Goal: Information Seeking & Learning: Learn about a topic

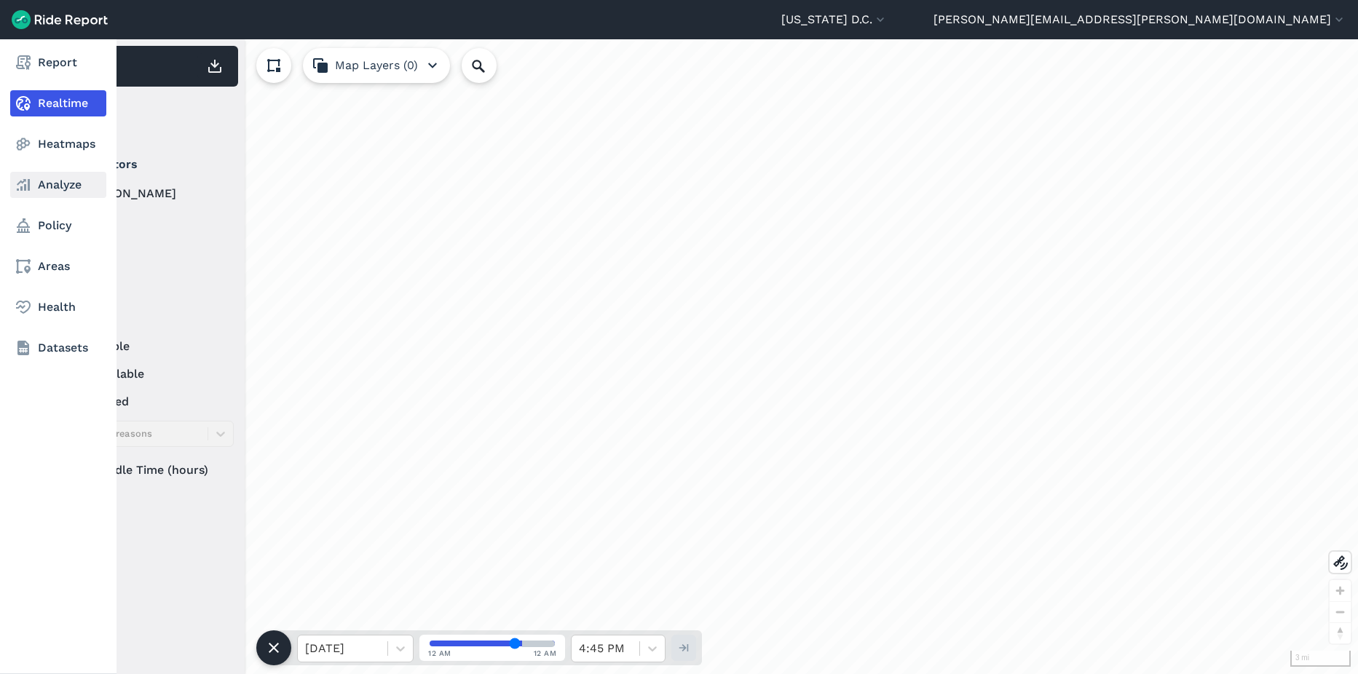
click at [55, 189] on link "Analyze" at bounding box center [58, 185] width 96 height 26
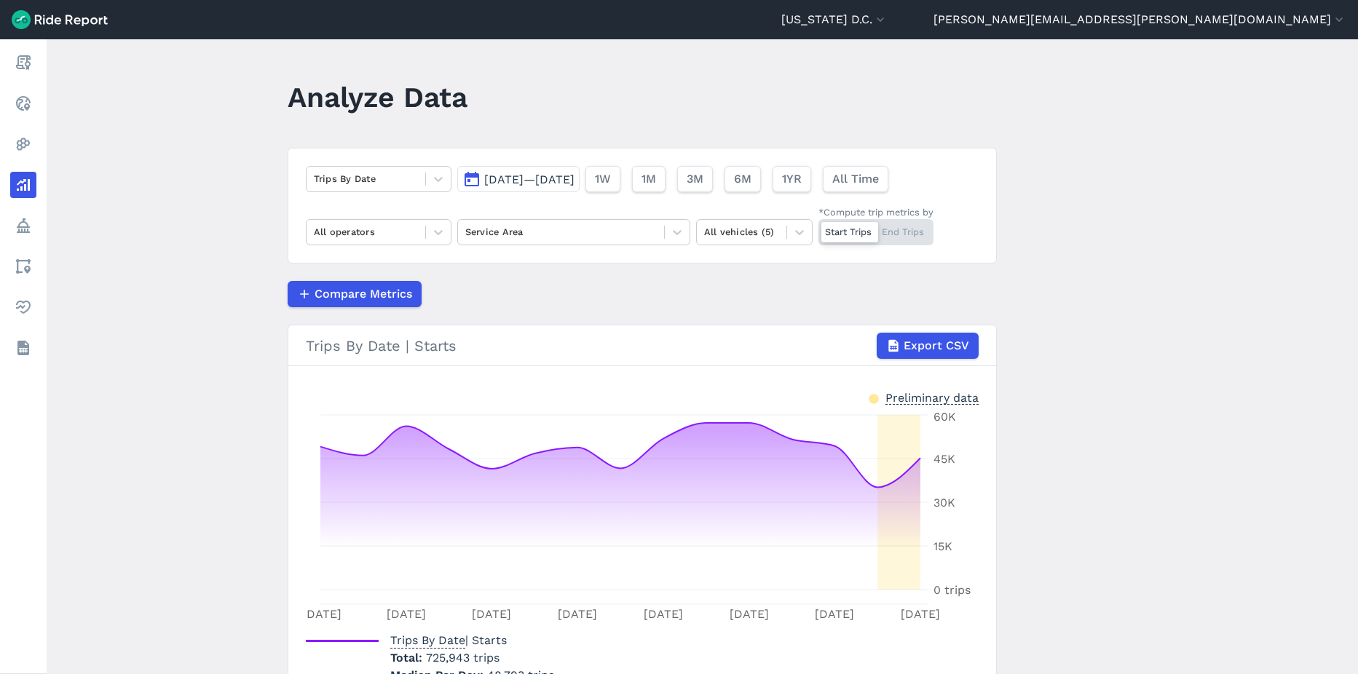
click at [492, 187] on button "Sep 3, 2025—Sep 17, 2025" at bounding box center [518, 179] width 122 height 26
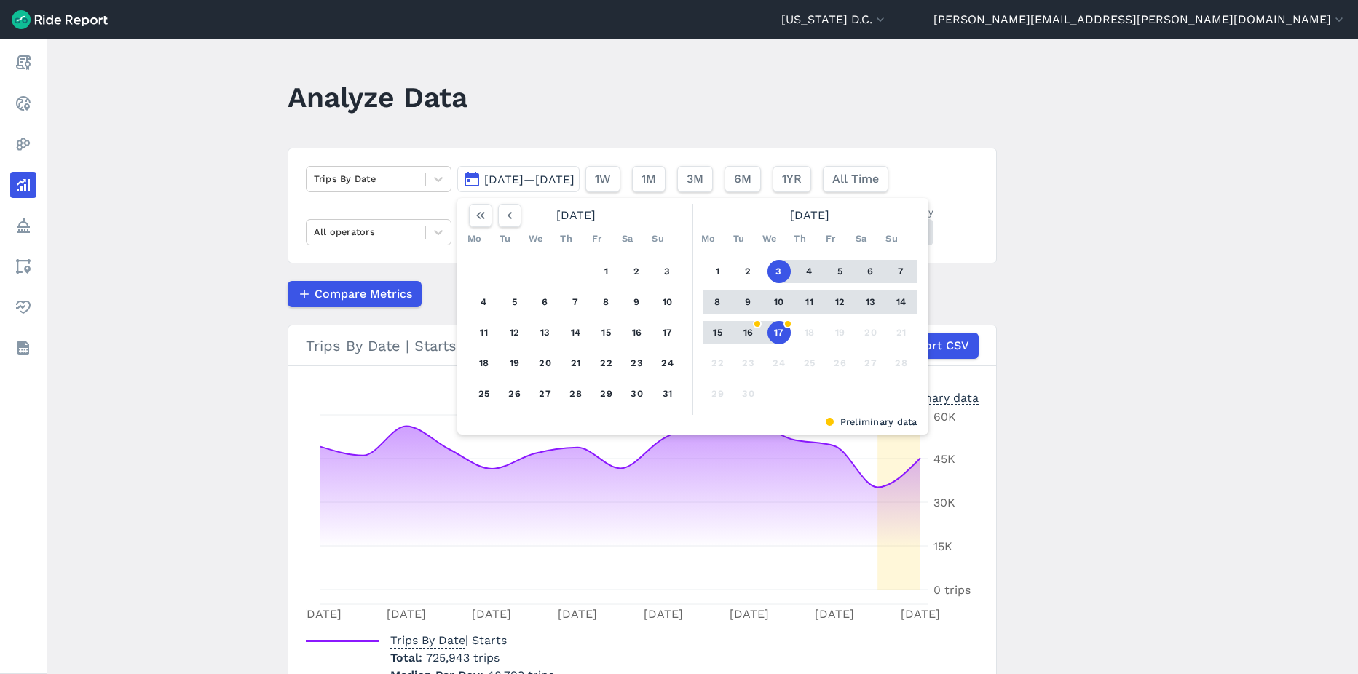
click at [526, 217] on div "August 2025" at bounding box center [576, 215] width 226 height 23
click at [507, 217] on icon "button" at bounding box center [509, 215] width 15 height 15
click at [507, 217] on use "button" at bounding box center [509, 215] width 4 height 7
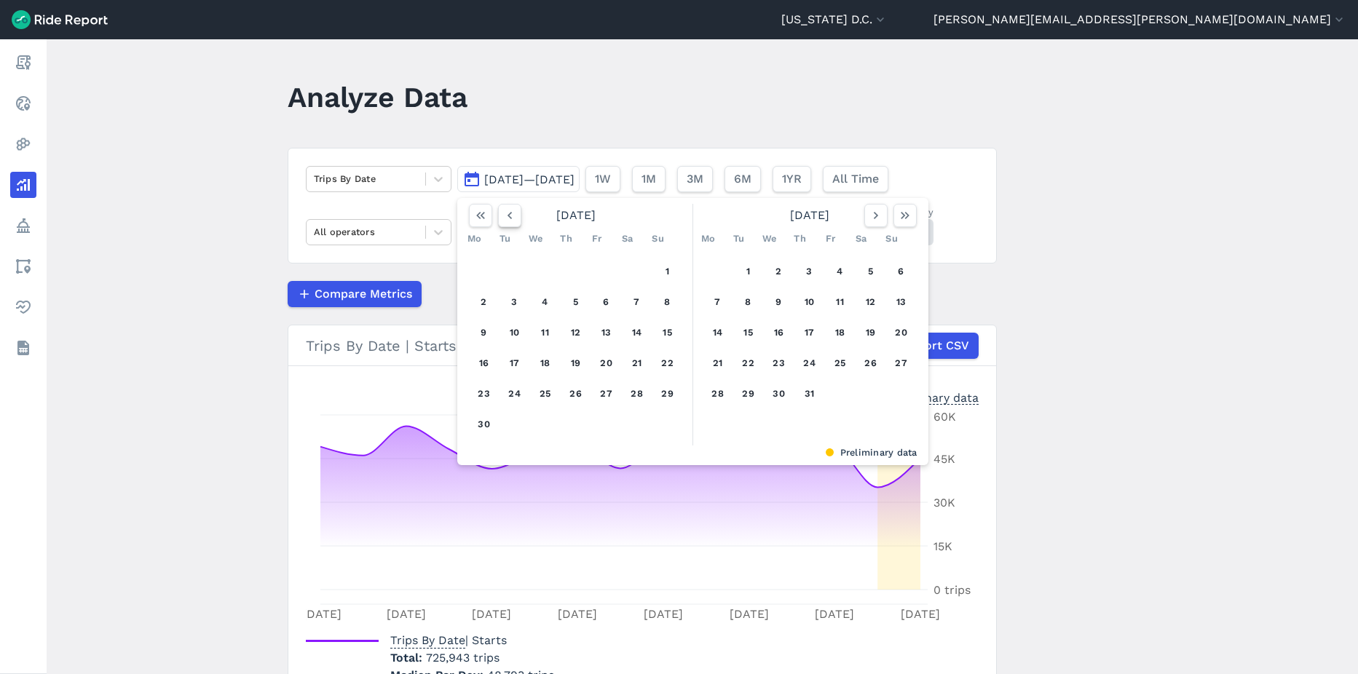
click at [507, 217] on use "button" at bounding box center [509, 215] width 4 height 7
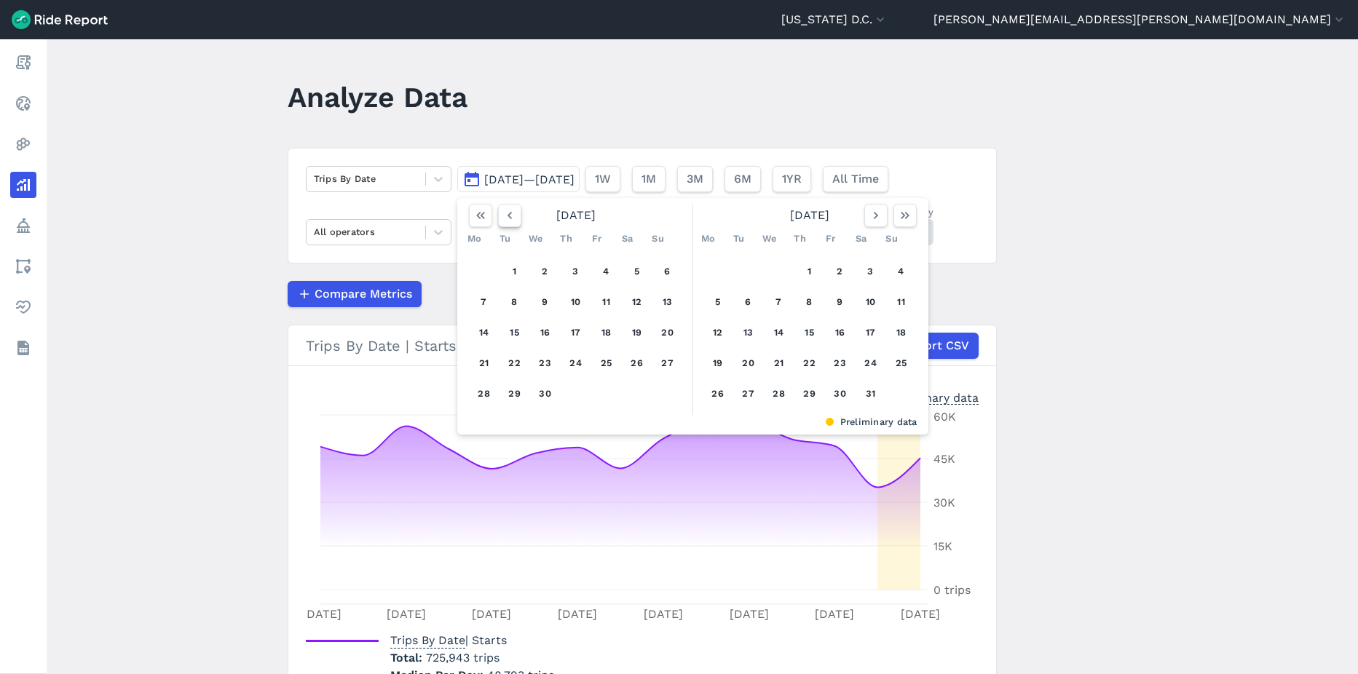
click at [507, 217] on use "button" at bounding box center [509, 215] width 4 height 7
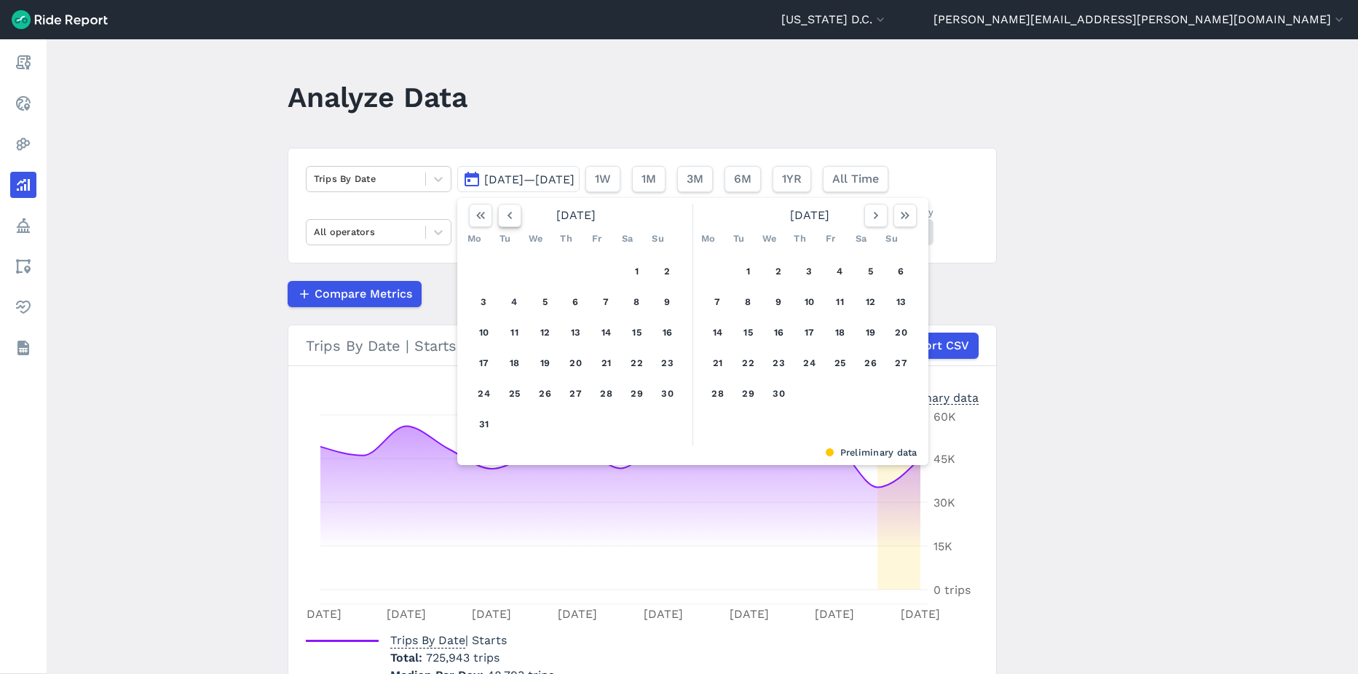
click at [507, 217] on use "button" at bounding box center [509, 215] width 4 height 7
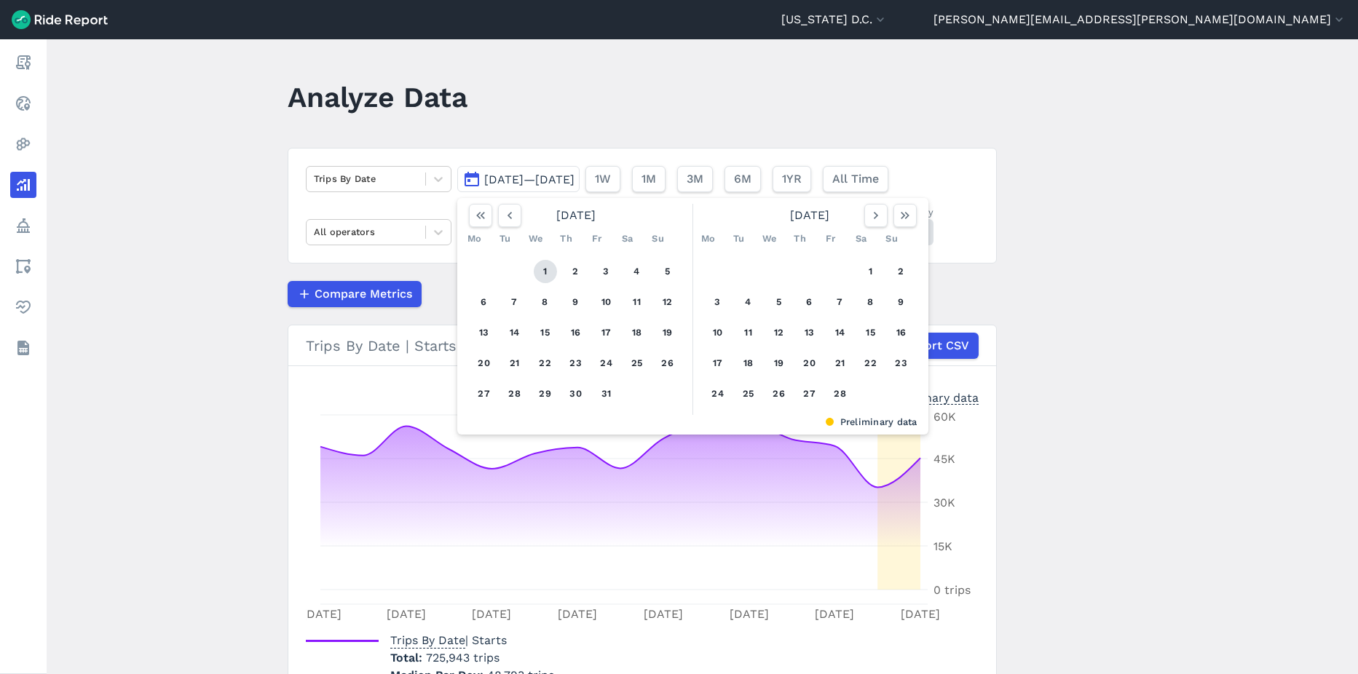
click at [544, 272] on button "1" at bounding box center [545, 271] width 23 height 23
click at [540, 270] on button "1" at bounding box center [545, 271] width 23 height 23
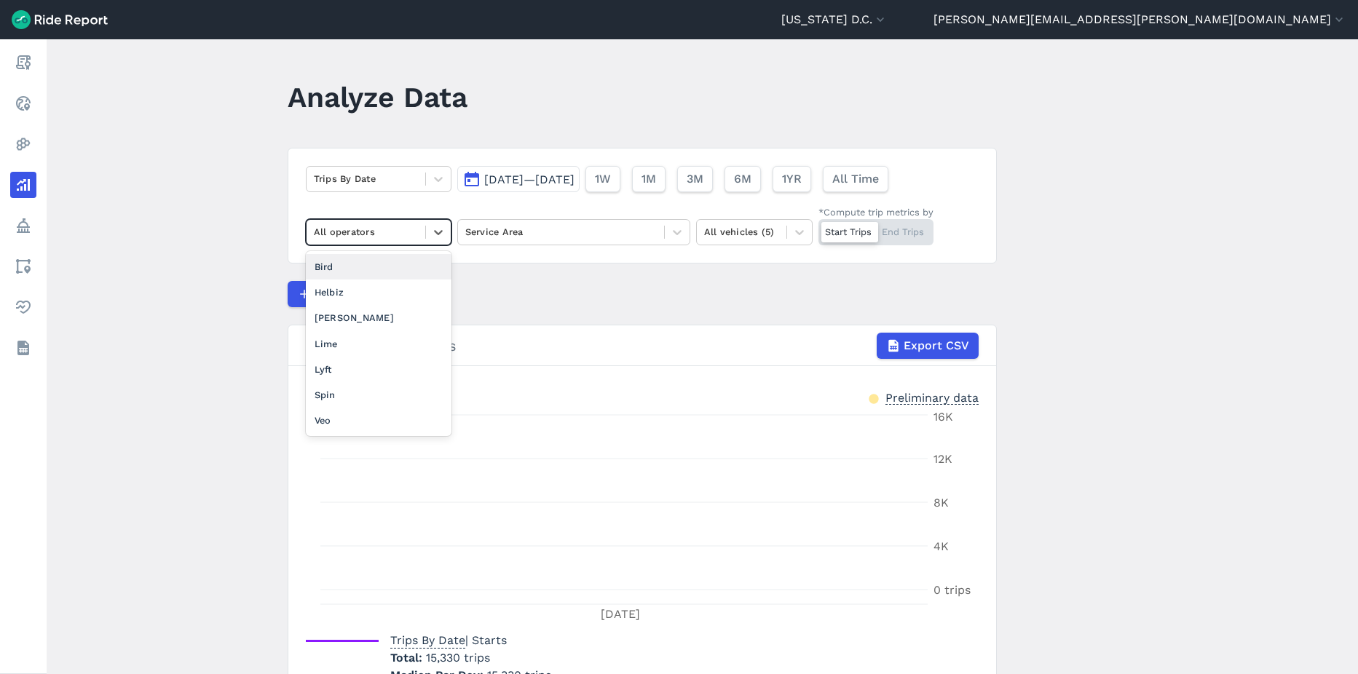
click at [386, 241] on div "All operators" at bounding box center [366, 232] width 119 height 23
click at [355, 189] on div "Trips By Date" at bounding box center [366, 178] width 119 height 23
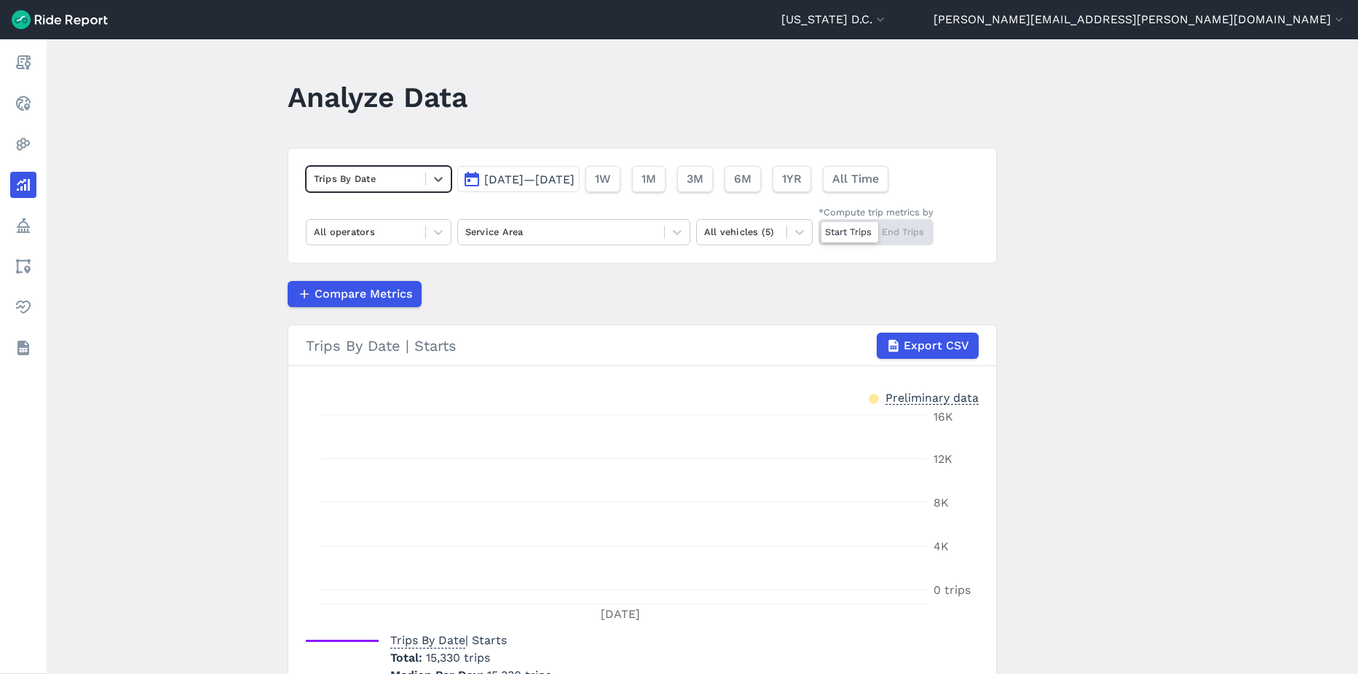
click at [369, 186] on div at bounding box center [366, 178] width 104 height 17
click at [753, 237] on div at bounding box center [741, 232] width 75 height 17
click at [747, 293] on div "E-Bikes" at bounding box center [754, 292] width 117 height 25
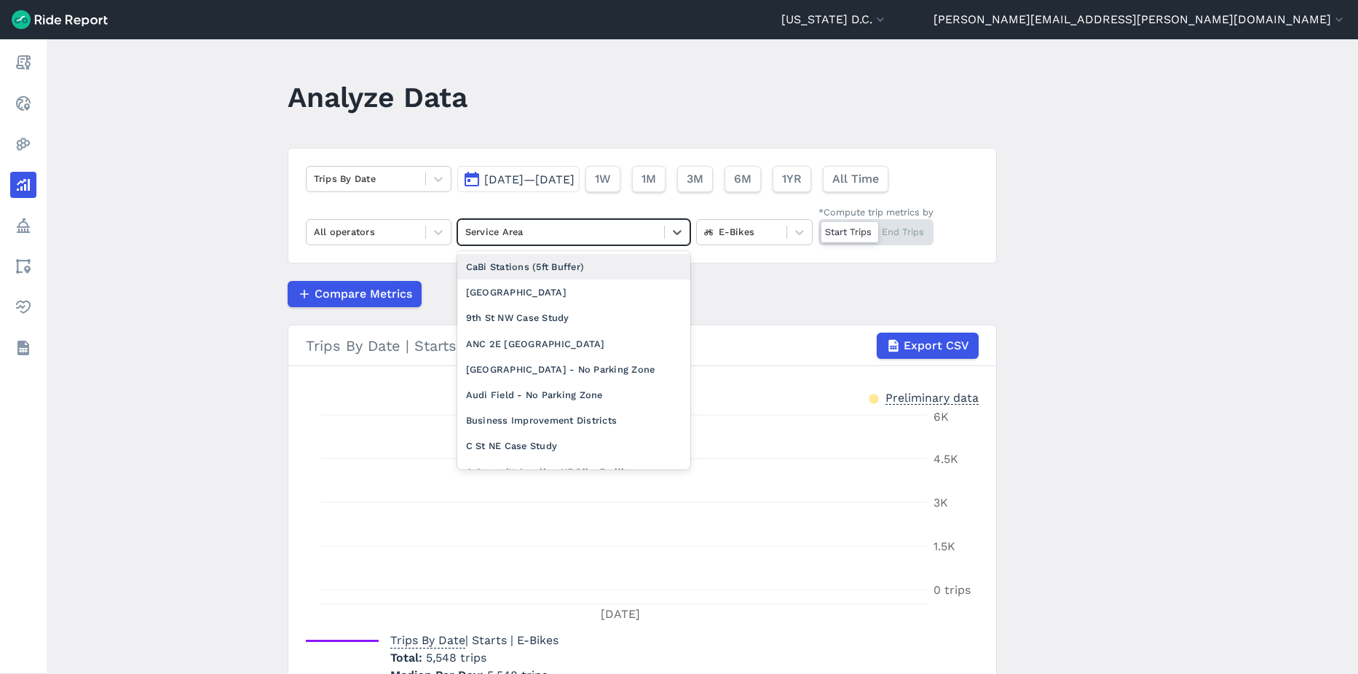
click at [513, 232] on div at bounding box center [561, 232] width 192 height 17
click at [532, 183] on span "Jan 1, 2025—Jan 1, 2025" at bounding box center [529, 180] width 90 height 14
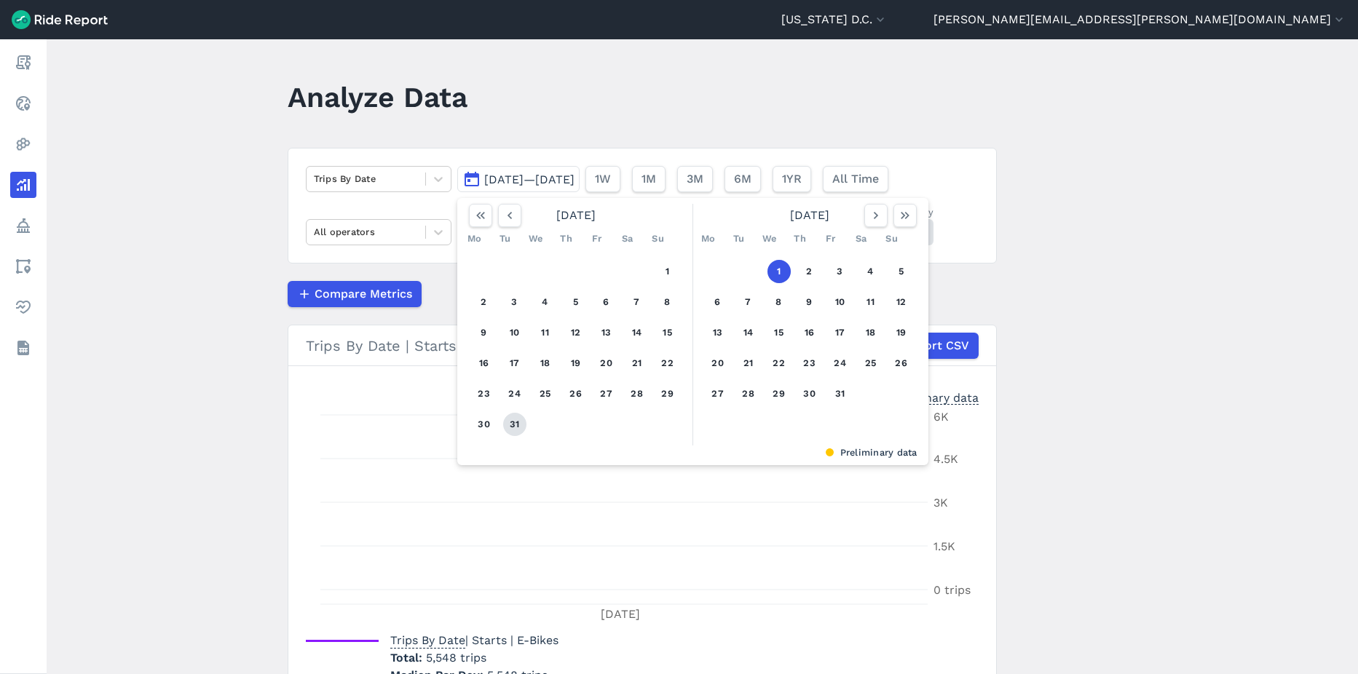
click at [509, 418] on button "31" at bounding box center [514, 424] width 23 height 23
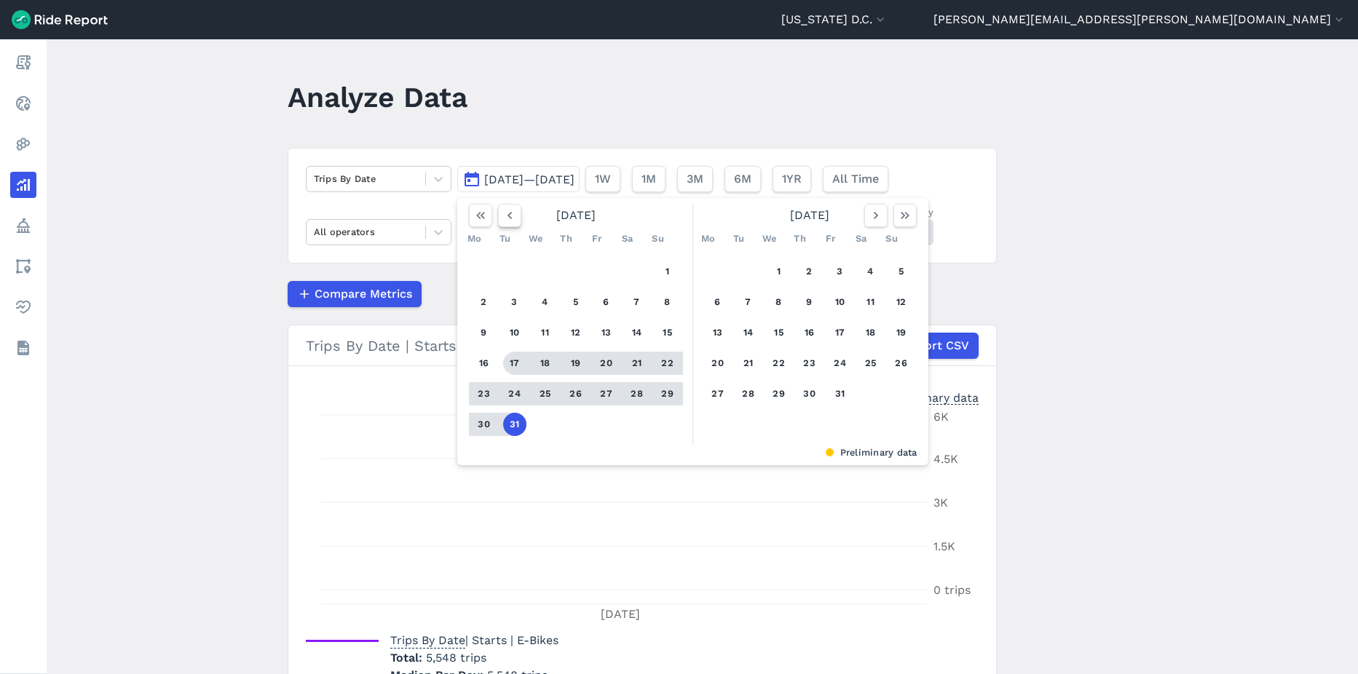
click at [506, 221] on icon "button" at bounding box center [509, 215] width 15 height 15
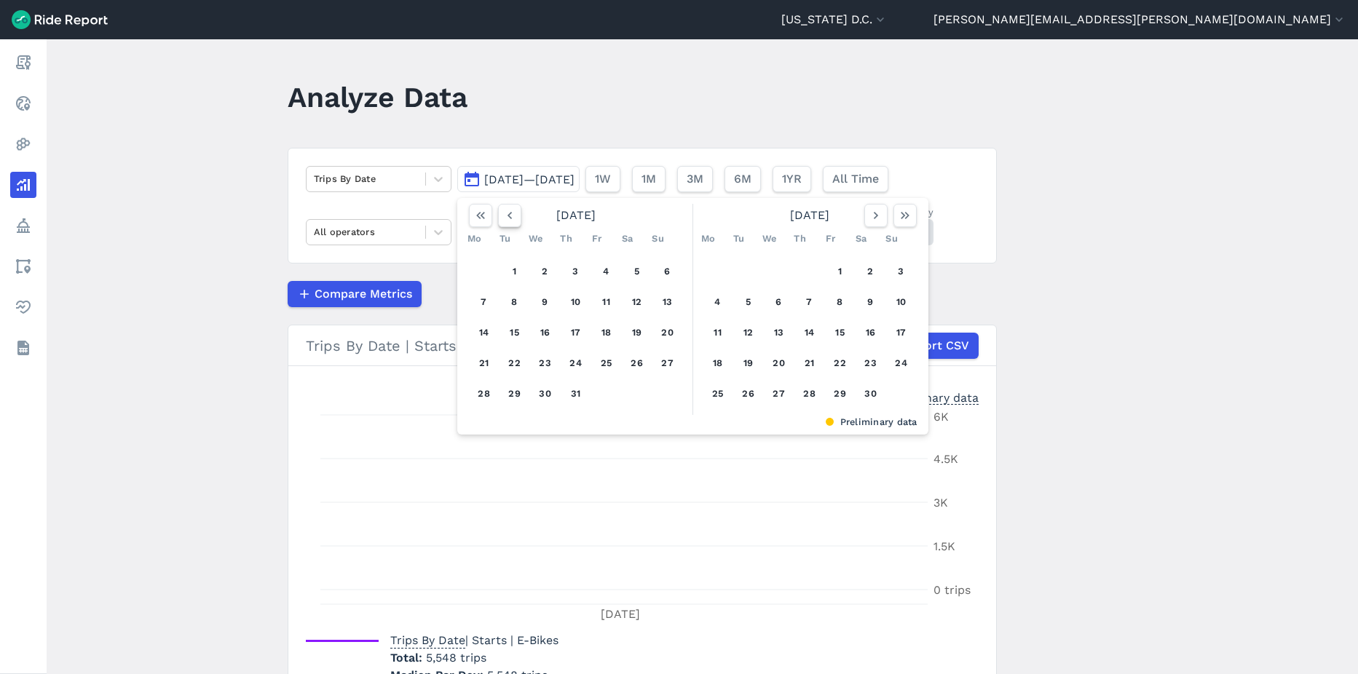
click at [506, 221] on icon "button" at bounding box center [509, 215] width 15 height 15
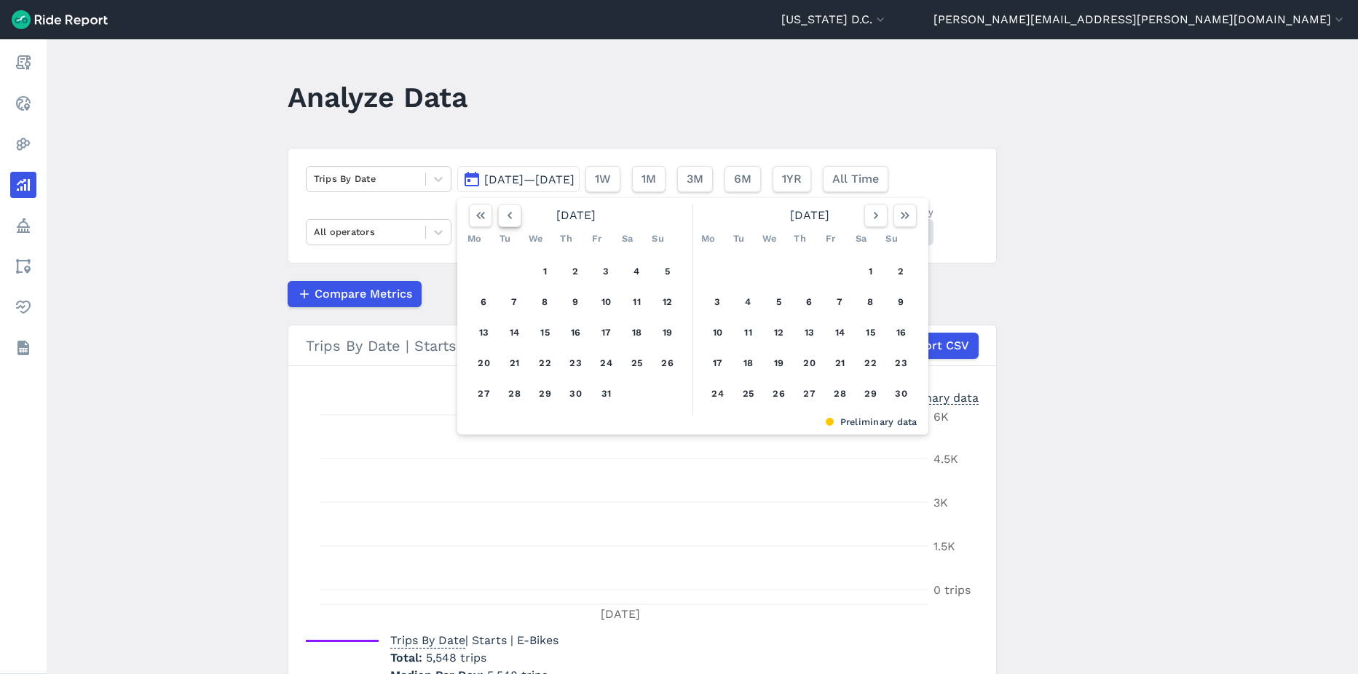
click at [506, 221] on icon "button" at bounding box center [509, 215] width 15 height 15
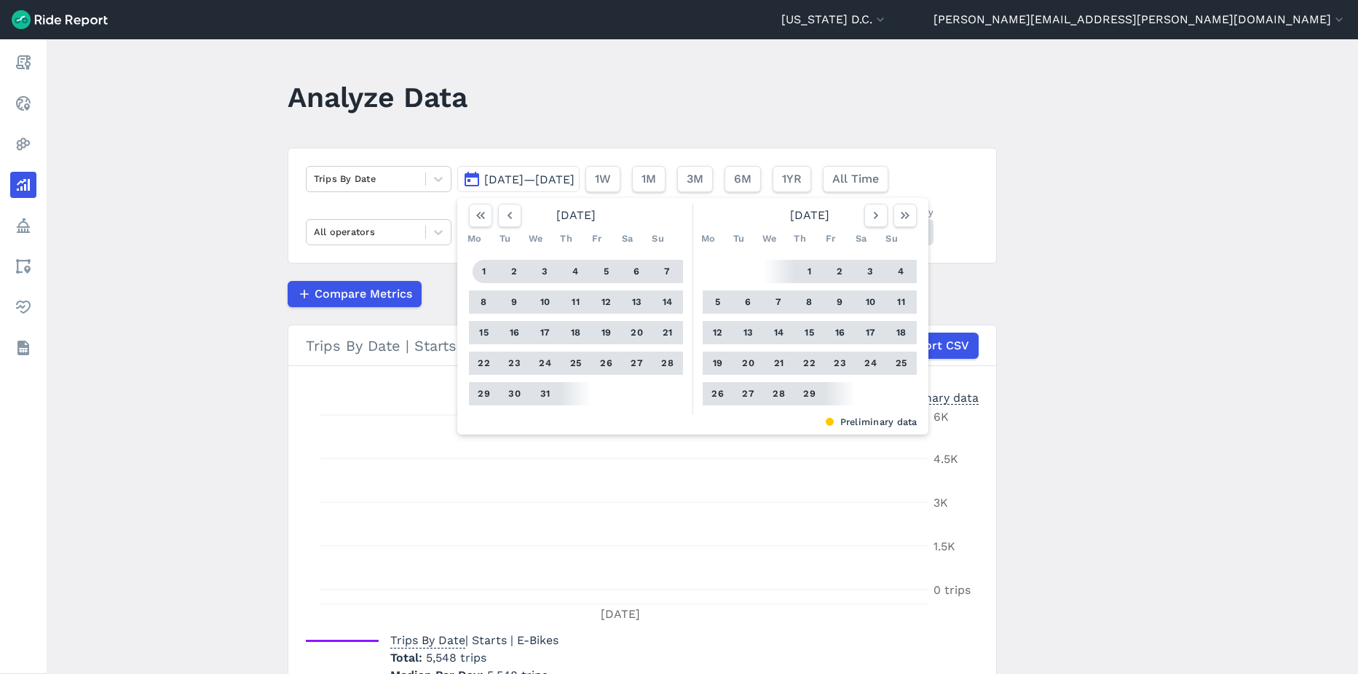
click at [482, 272] on button "1" at bounding box center [484, 271] width 23 height 23
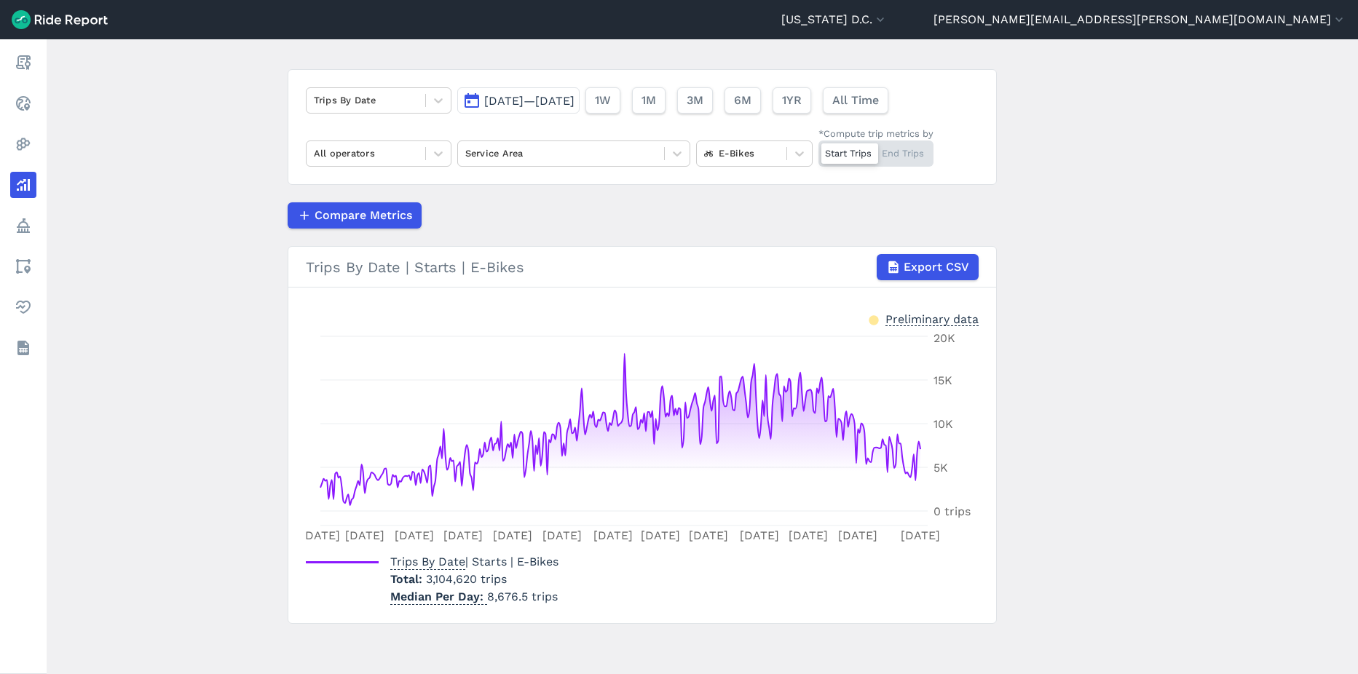
scroll to position [81, 0]
